Goal: Task Accomplishment & Management: Manage account settings

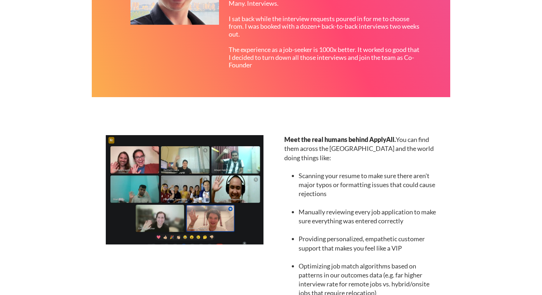
scroll to position [762, 0]
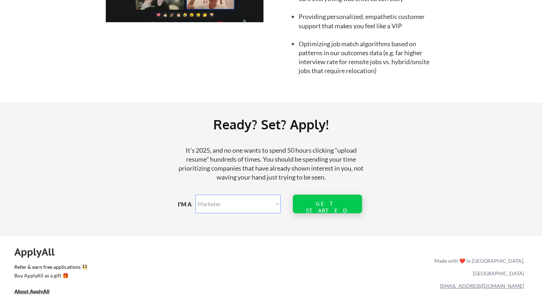
click at [295, 200] on div "GET STARTED" at bounding box center [327, 204] width 69 height 19
click at [267, 203] on select "Marketer Software Engineering Product Management Customer Success Sales UI/UX/P…" at bounding box center [237, 204] width 85 height 19
click at [276, 203] on select "Marketer Software Engineering Product Management Customer Success Sales UI/UX/P…" at bounding box center [237, 204] width 85 height 19
click at [195, 195] on select "Marketer Software Engineering Product Management Customer Success Sales UI/UX/P…" at bounding box center [237, 204] width 85 height 19
drag, startPoint x: 276, startPoint y: 203, endPoint x: 260, endPoint y: 206, distance: 16.1
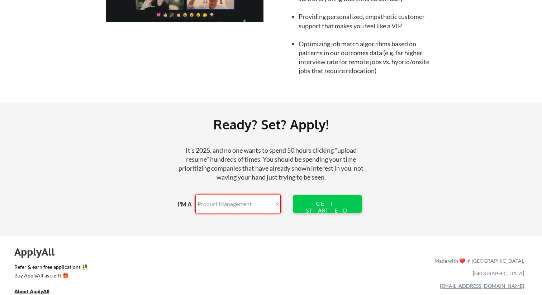
click at [260, 206] on select "Marketer Software Engineering Product Management Customer Success Sales UI/UX/P…" at bounding box center [237, 204] width 85 height 19
select select ""engineering""
click at [195, 195] on select "Marketer Software Engineering Product Management Customer Success Sales UI/UX/P…" at bounding box center [237, 204] width 85 height 19
click at [308, 208] on div "GET STARTED" at bounding box center [327, 204] width 46 height 19
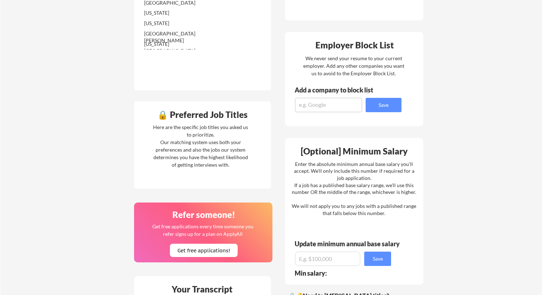
scroll to position [248, 0]
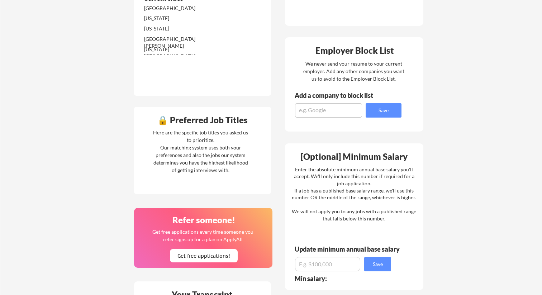
click at [314, 102] on div "Add a company to block list" at bounding box center [339, 97] width 109 height 11
click at [314, 105] on textarea at bounding box center [328, 110] width 67 height 14
type textarea "Google"
click at [384, 110] on button "Save" at bounding box center [383, 110] width 36 height 14
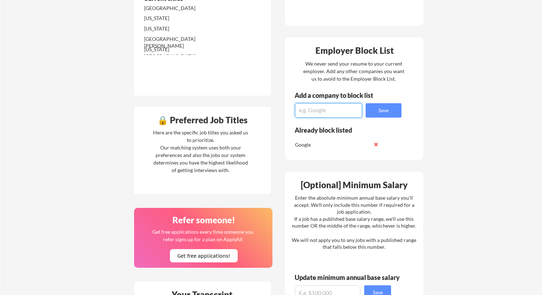
click at [338, 109] on textarea at bounding box center [328, 110] width 67 height 14
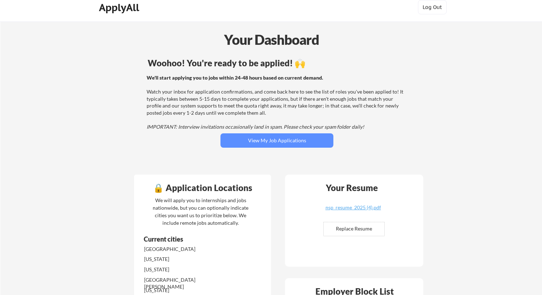
scroll to position [0, 0]
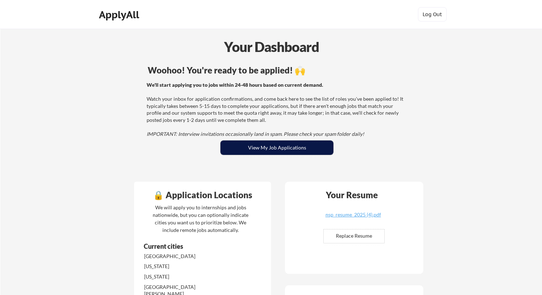
click at [317, 145] on button "View My Job Applications" at bounding box center [276, 147] width 113 height 14
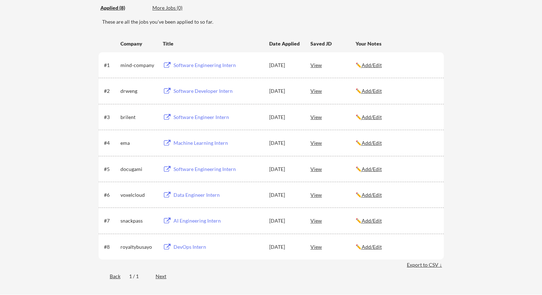
scroll to position [96, 0]
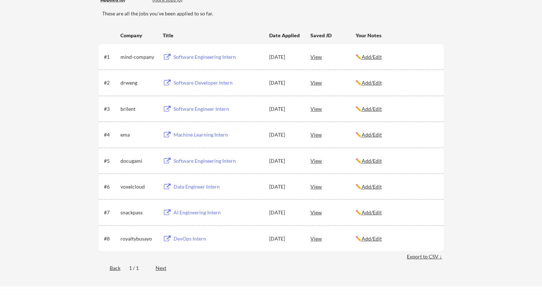
click at [308, 58] on div "#1 mind-company Software Engineering Intern Sep 24, 2025 View ✏️ Add/Edit" at bounding box center [270, 56] width 333 height 13
click at [309, 58] on div "#1 mind-company Software Engineering Intern Sep 24, 2025 View ✏️ Add/Edit" at bounding box center [270, 56] width 333 height 13
click at [314, 58] on div "View" at bounding box center [332, 56] width 45 height 13
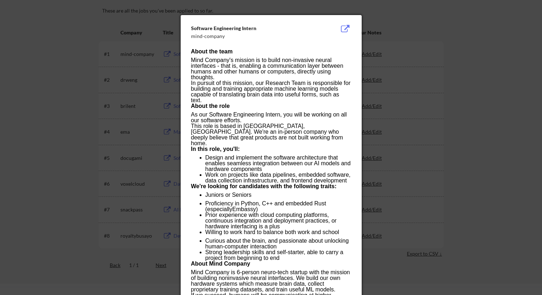
scroll to position [93, 0]
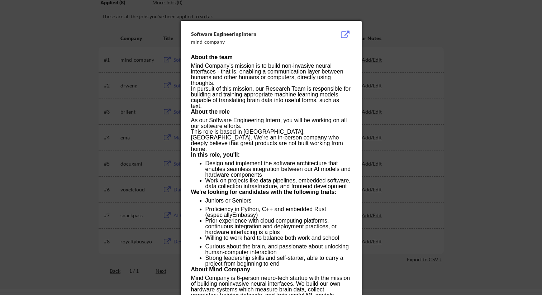
click at [351, 34] on div "Software Engineering Intern mind-company About the team Mind Company's mission …" at bounding box center [271, 174] width 181 height 306
click at [349, 32] on button at bounding box center [345, 34] width 11 height 9
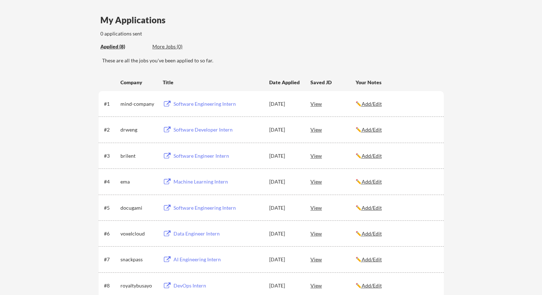
scroll to position [51, 0]
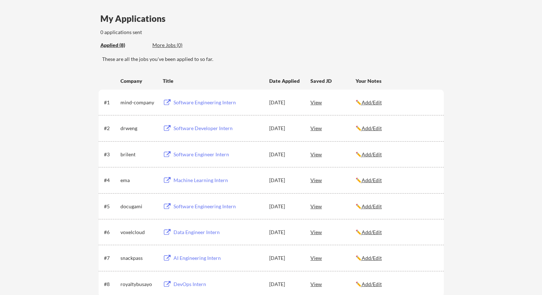
click at [317, 130] on div "View" at bounding box center [332, 127] width 45 height 13
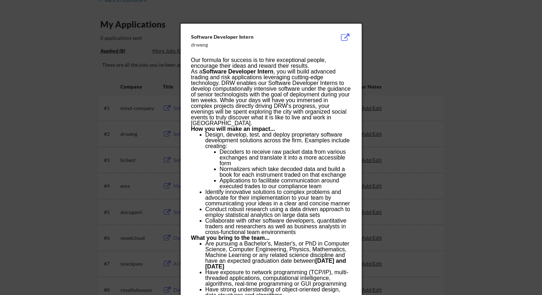
scroll to position [9, 0]
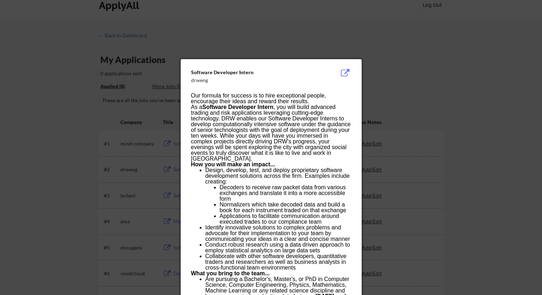
click at [423, 106] on div at bounding box center [271, 147] width 542 height 295
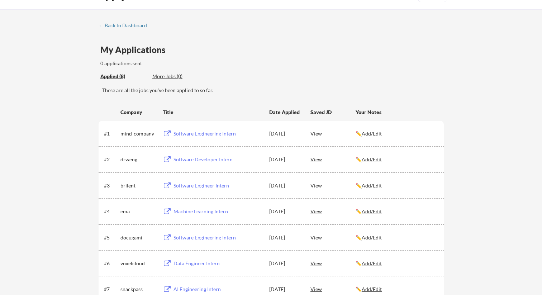
scroll to position [0, 0]
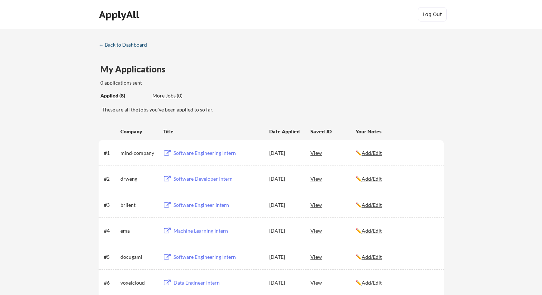
click at [119, 42] on div "← Back to Dashboard" at bounding box center [126, 44] width 54 height 5
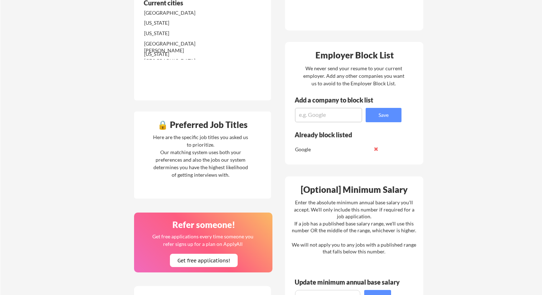
scroll to position [272, 0]
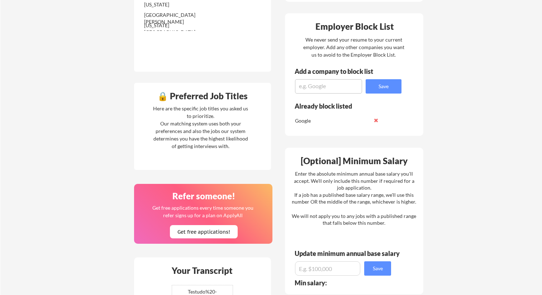
click at [239, 144] on div "Here are the specific job titles you asked us to prioritize. Our matching syste…" at bounding box center [200, 127] width 99 height 45
click at [224, 107] on div "Here are the specific job titles you asked us to prioritize. Our matching syste…" at bounding box center [200, 127] width 99 height 45
drag, startPoint x: 215, startPoint y: 116, endPoint x: 215, endPoint y: 128, distance: 12.2
click at [215, 128] on div "Here are the specific job titles you asked us to prioritize. Our matching syste…" at bounding box center [200, 127] width 99 height 45
click at [187, 96] on div "🔒 Preferred Job Titles" at bounding box center [202, 96] width 133 height 9
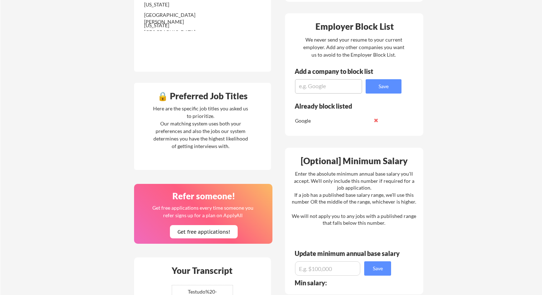
click at [210, 135] on div "Here are the specific job titles you asked us to prioritize. Our matching syste…" at bounding box center [200, 127] width 99 height 45
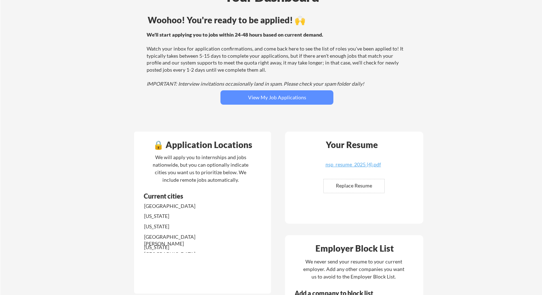
scroll to position [0, 0]
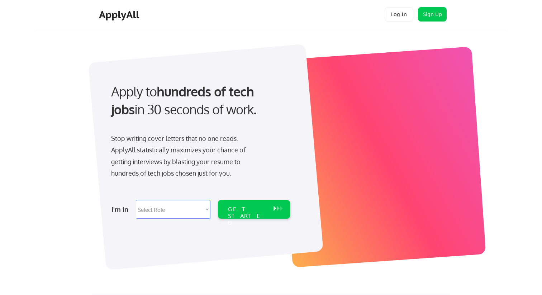
select select ""engineering""
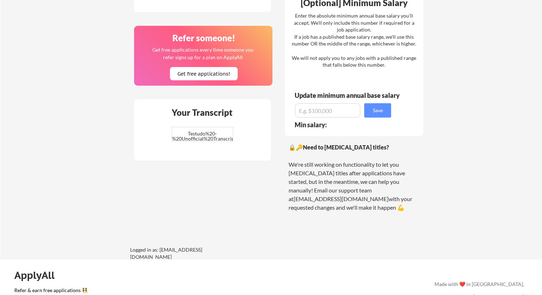
scroll to position [509, 0]
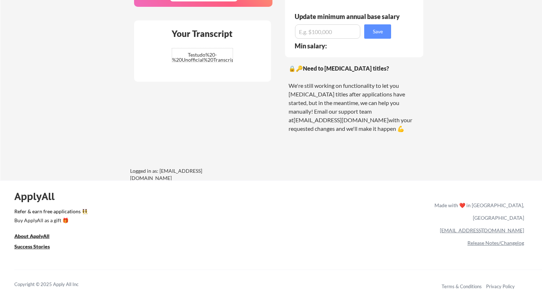
click at [486, 240] on link "Release Notes/Changelog" at bounding box center [495, 243] width 57 height 6
